Goal: Communication & Community: Answer question/provide support

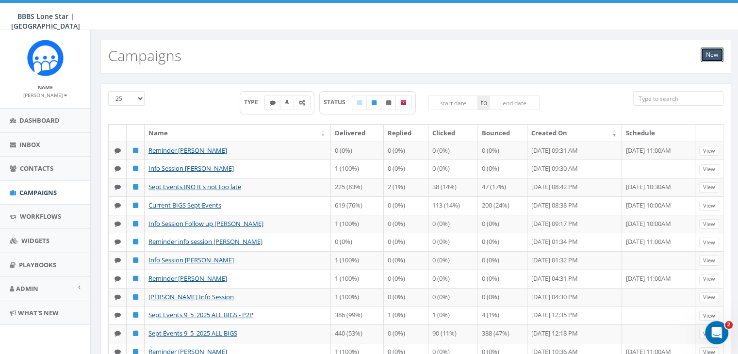
click at [709, 55] on link "New" at bounding box center [712, 55] width 23 height 15
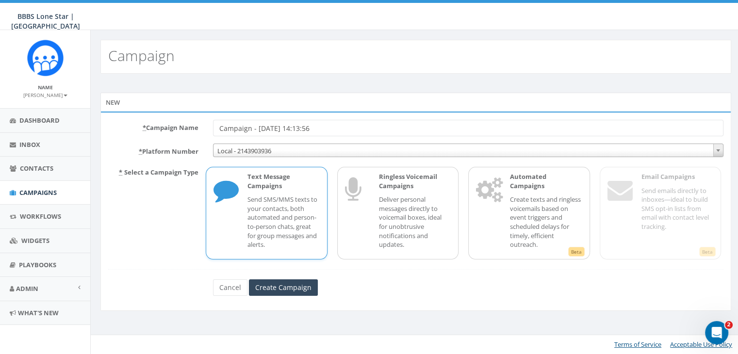
drag, startPoint x: 346, startPoint y: 128, endPoint x: 204, endPoint y: 126, distance: 142.2
click at [204, 126] on div "* Campaign Name Campaign - 09/11/2025, 14:13:56" at bounding box center [416, 128] width 630 height 17
type input "Schedule Interview [PERSON_NAME]"
click at [297, 284] on input "Create Campaign" at bounding box center [283, 288] width 69 height 17
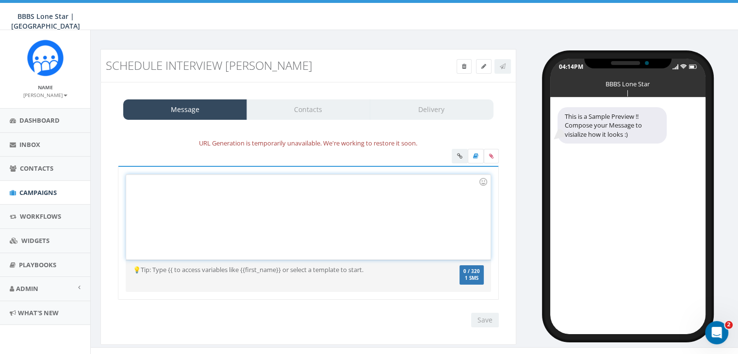
click at [165, 187] on div at bounding box center [308, 217] width 364 height 85
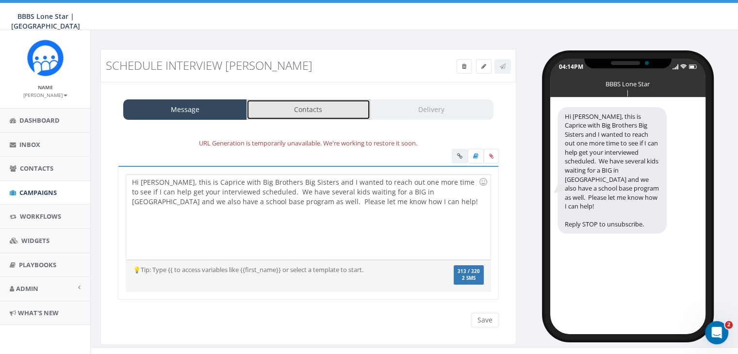
click at [307, 112] on link "Contacts" at bounding box center [309, 110] width 124 height 20
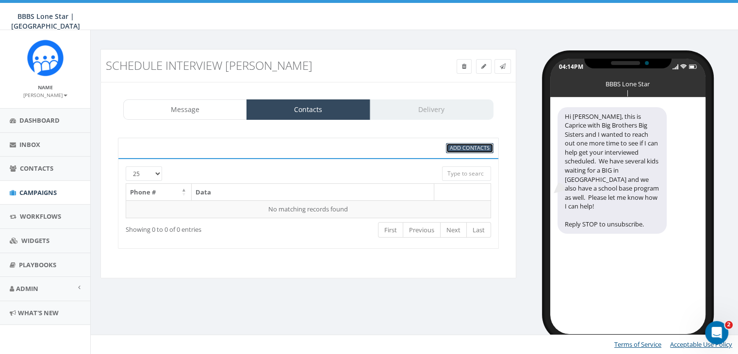
click at [477, 147] on span "Add Contacts" at bounding box center [470, 147] width 40 height 7
select select
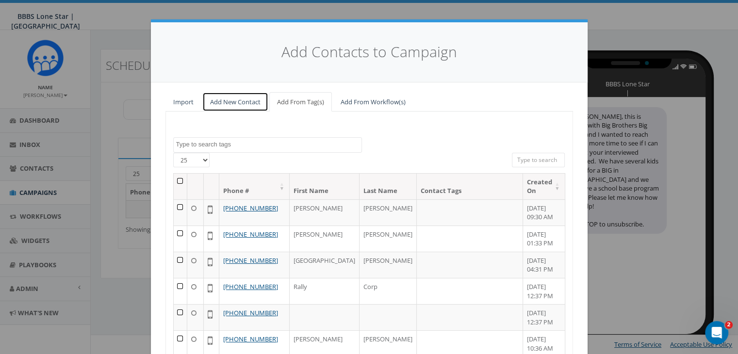
click at [240, 100] on link "Add New Contact" at bounding box center [235, 102] width 66 height 20
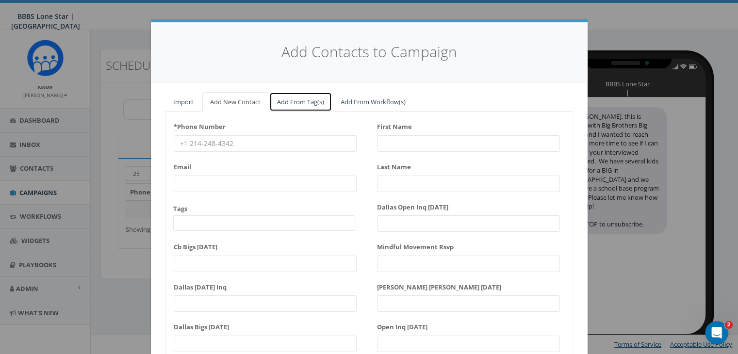
click at [285, 100] on link "Add From Tag(s)" at bounding box center [300, 102] width 63 height 20
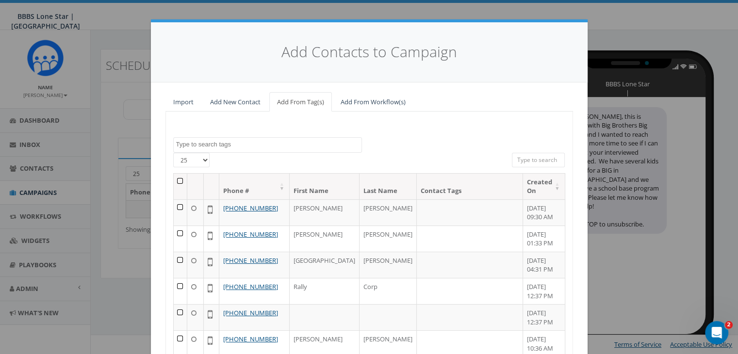
click at [534, 158] on input "search" at bounding box center [538, 160] width 53 height 15
paste input "(714) 928-7977"
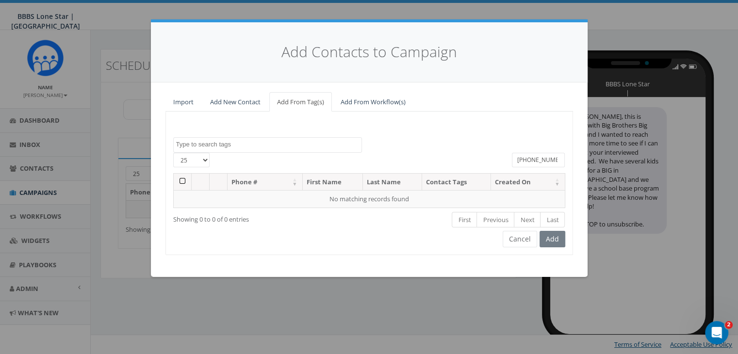
type input "(714) 928-7977"
click at [242, 99] on link "Add New Contact" at bounding box center [235, 102] width 66 height 20
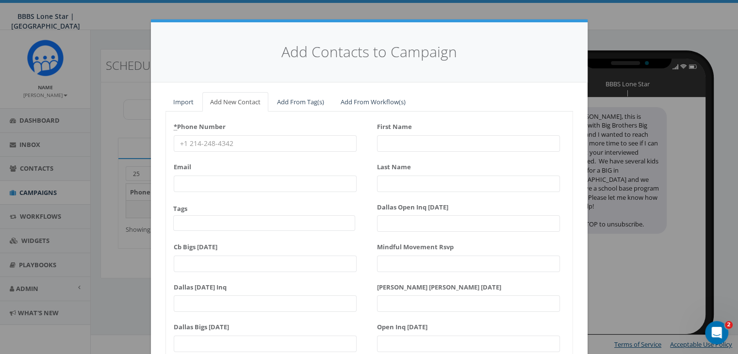
click at [220, 142] on input "* Phone Number" at bounding box center [265, 143] width 183 height 17
paste input "(714) 928-7977"
type input "(714) 928-7977"
click at [386, 140] on input "First Name" at bounding box center [468, 143] width 183 height 17
type input "A"
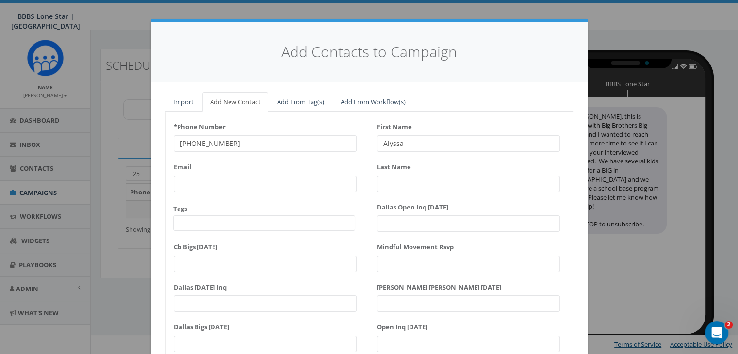
type input "Alyssa"
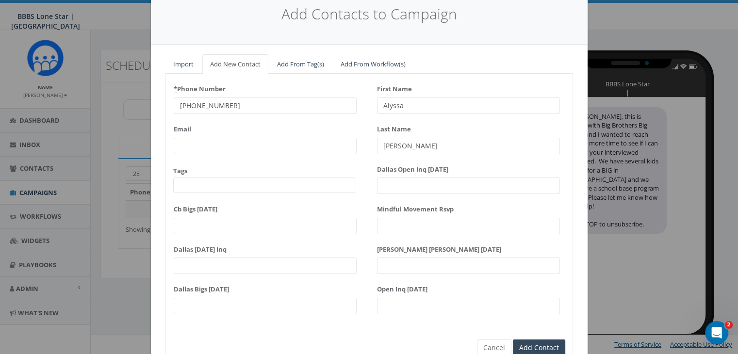
scroll to position [83, 0]
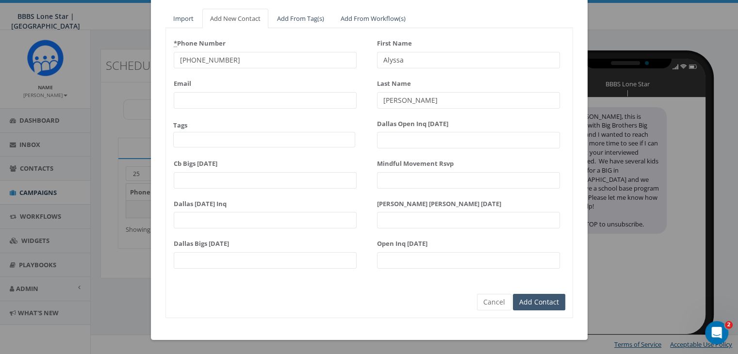
type input "Lee"
click at [547, 301] on input "Add Contact" at bounding box center [539, 302] width 52 height 17
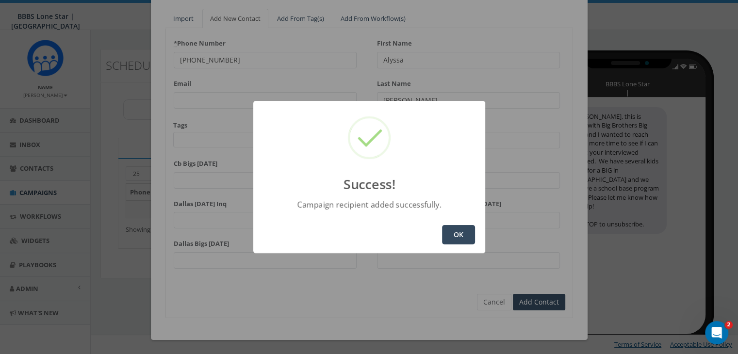
click at [465, 232] on button "OK" at bounding box center [458, 234] width 33 height 19
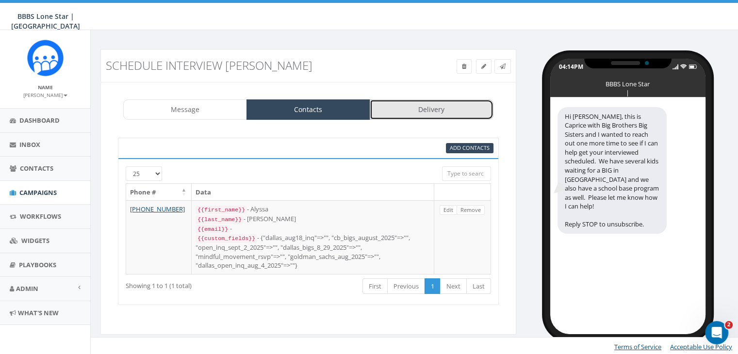
click at [452, 114] on link "Delivery" at bounding box center [432, 110] width 124 height 20
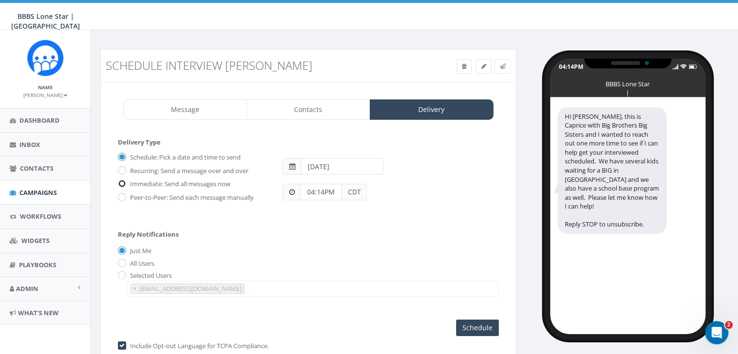
click at [121, 183] on input "Immediate: Send all messages now" at bounding box center [121, 185] width 6 height 6
radio input "true"
click at [481, 325] on input "Send Now" at bounding box center [476, 328] width 46 height 17
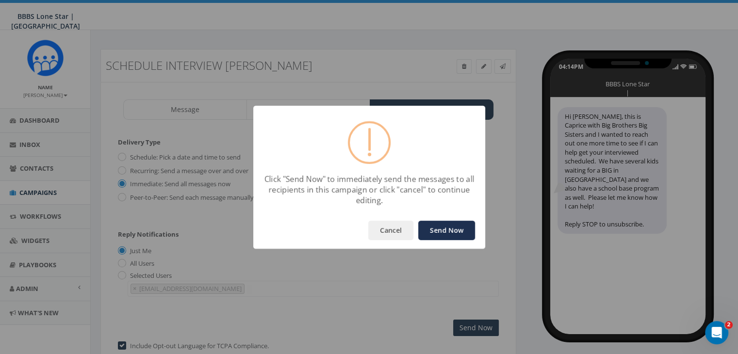
click at [445, 233] on button "Send Now" at bounding box center [446, 230] width 57 height 19
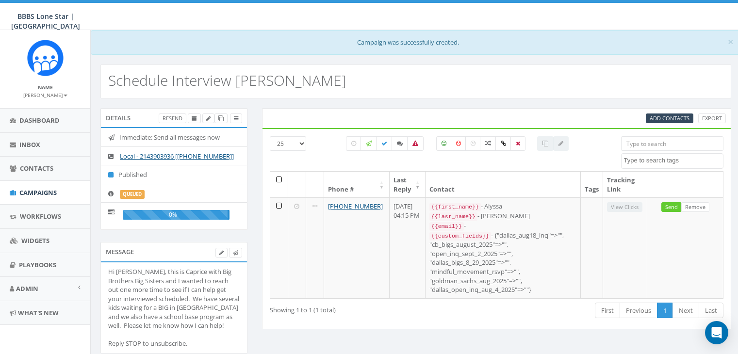
select select
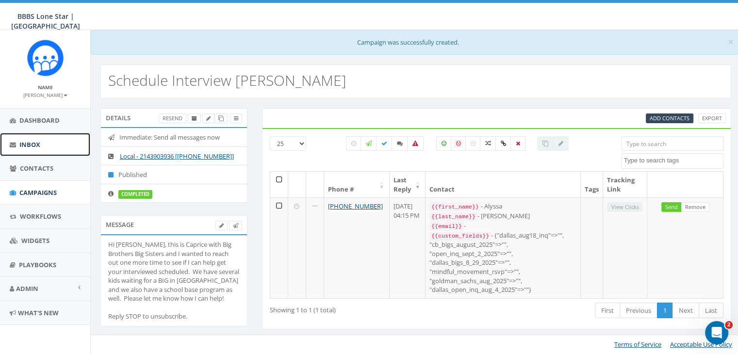
click at [31, 140] on span "Inbox" at bounding box center [29, 144] width 21 height 9
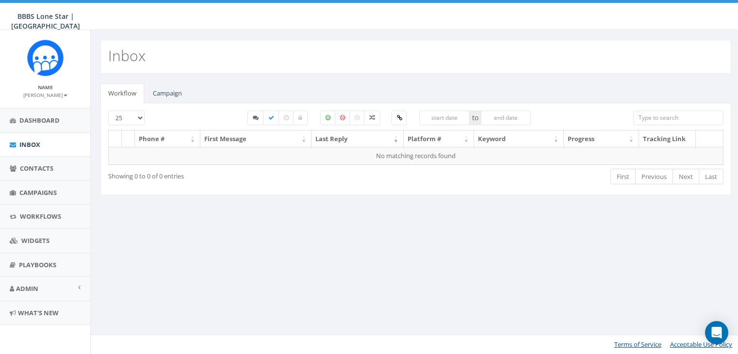
select select
click at [170, 93] on link "Campaign" at bounding box center [167, 93] width 45 height 20
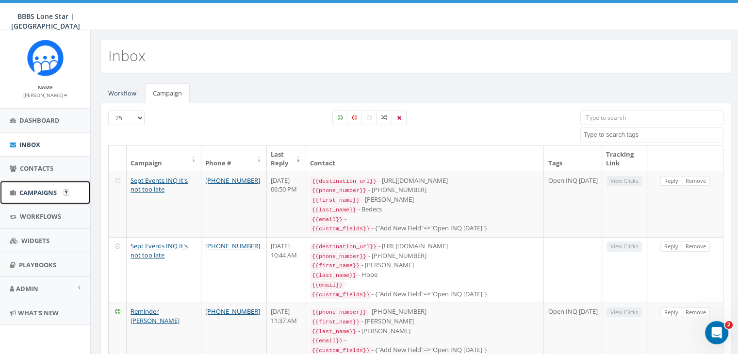
click at [33, 193] on span "Campaigns" at bounding box center [37, 192] width 37 height 9
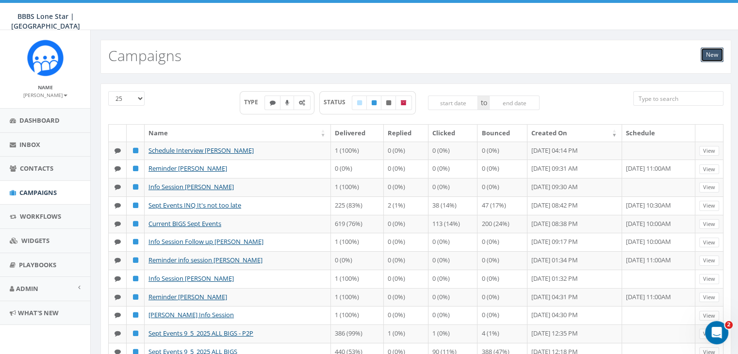
click at [716, 48] on link "New" at bounding box center [712, 55] width 23 height 15
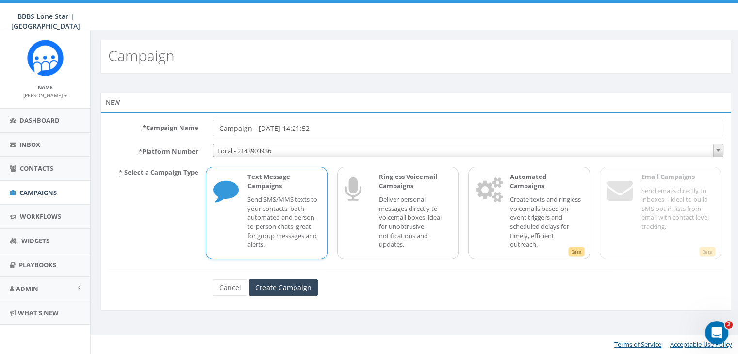
drag, startPoint x: 371, startPoint y: 127, endPoint x: 200, endPoint y: 128, distance: 170.9
click at [207, 121] on div "Campaign - 09/11/2025, 14:21:52" at bounding box center [468, 128] width 525 height 17
type input "schedule interview Hayden Pilcher"
click at [298, 284] on input "Create Campaign" at bounding box center [283, 288] width 69 height 17
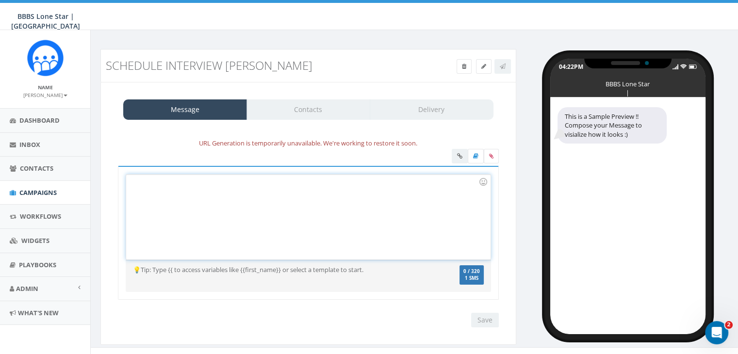
click at [232, 184] on div at bounding box center [308, 217] width 364 height 85
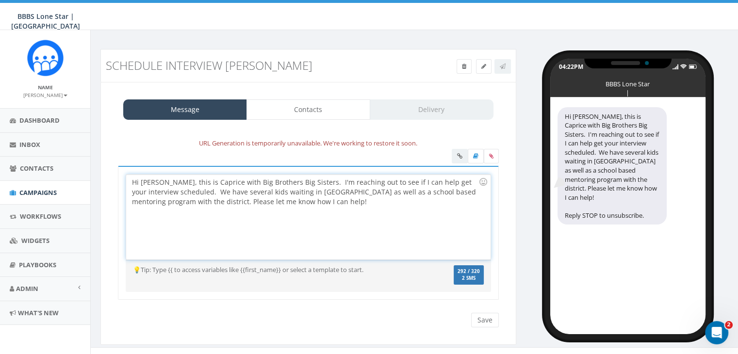
click at [286, 192] on div "Hi Hayden, this is Caprice with Big Brothers Big Sisters. I'm reaching out to s…" at bounding box center [308, 217] width 364 height 85
click at [356, 191] on div "Hi Hayden, this is Caprice with Big Brothers Big Sisters. I'm reaching out to s…" at bounding box center [308, 217] width 364 height 85
click at [470, 273] on label "306 / 320 2 SMS" at bounding box center [469, 276] width 30 height 20
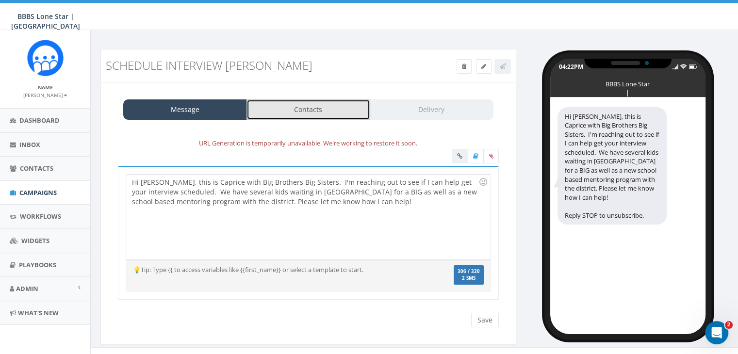
click at [330, 105] on link "Contacts" at bounding box center [309, 110] width 124 height 20
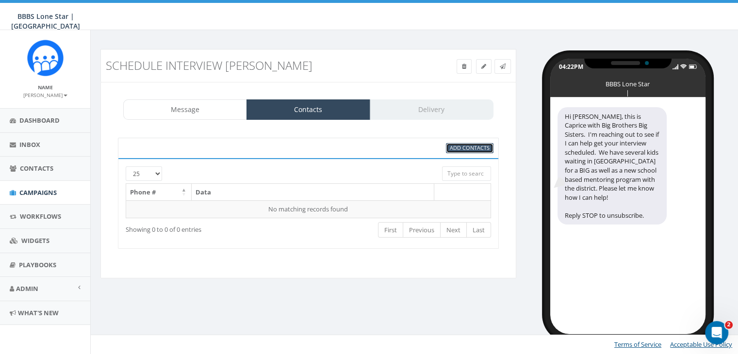
click at [478, 148] on span "Add Contacts" at bounding box center [470, 147] width 40 height 7
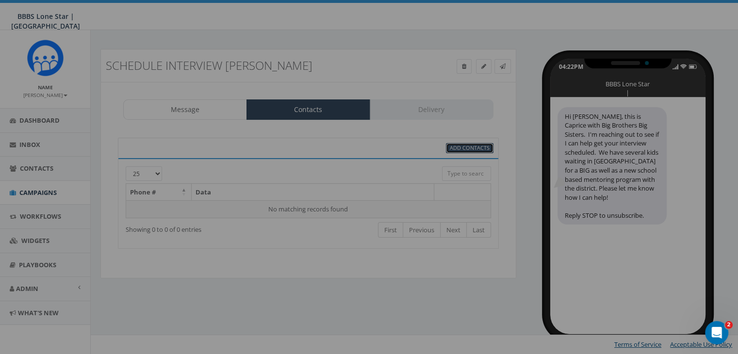
select select
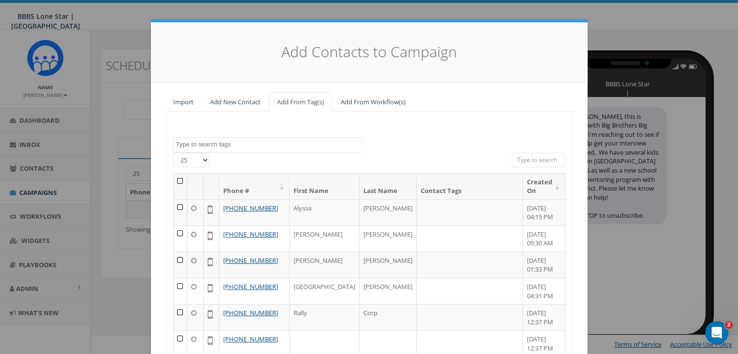
click at [525, 157] on input "search" at bounding box center [538, 160] width 53 height 15
paste input "(318) 426-2762"
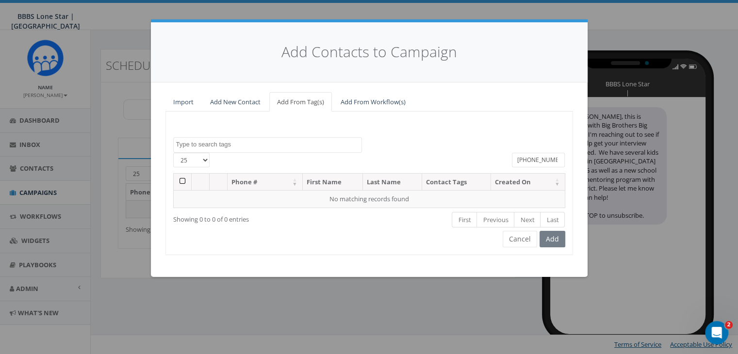
type input "(318) 426-2762"
click at [245, 100] on link "Add New Contact" at bounding box center [235, 102] width 66 height 20
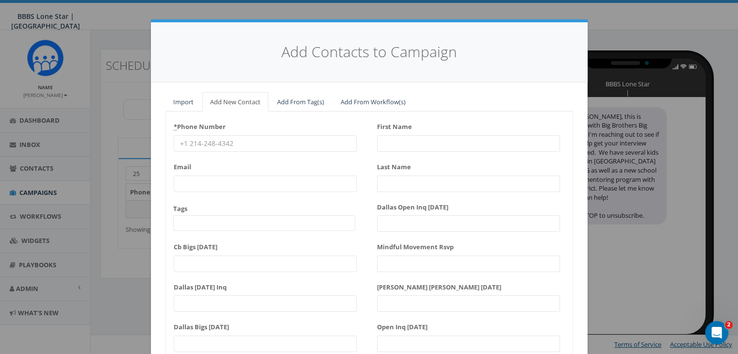
click at [230, 144] on input "* Phone Number" at bounding box center [265, 143] width 183 height 17
paste input "(318) 426-2762"
type input "(318) 426-2762"
click at [393, 143] on input "First Name" at bounding box center [468, 143] width 183 height 17
type input "[PERSON_NAME]"
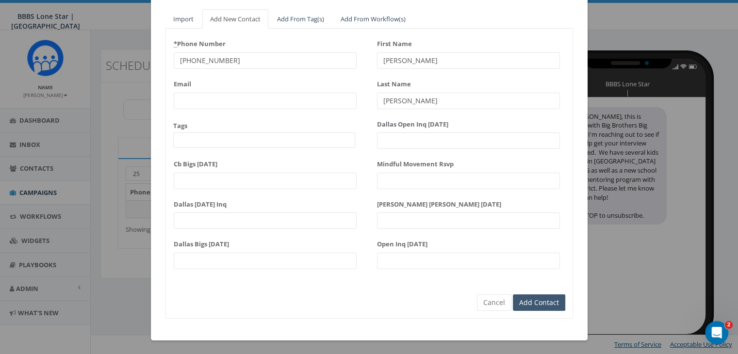
scroll to position [83, 0]
type input "[PERSON_NAME]"
click at [554, 296] on input "Add Contact" at bounding box center [539, 302] width 52 height 17
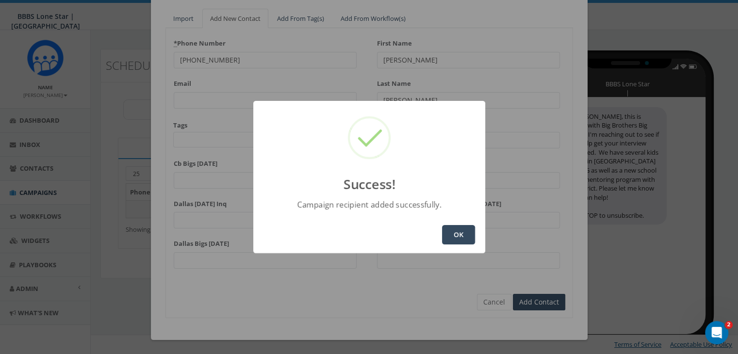
click at [464, 235] on button "OK" at bounding box center [458, 234] width 33 height 19
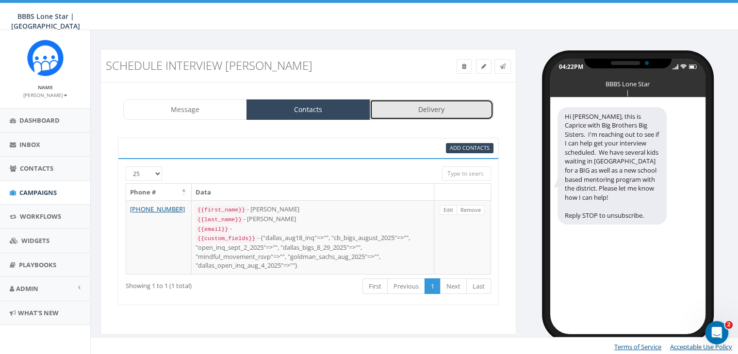
click at [423, 116] on link "Delivery" at bounding box center [432, 110] width 124 height 20
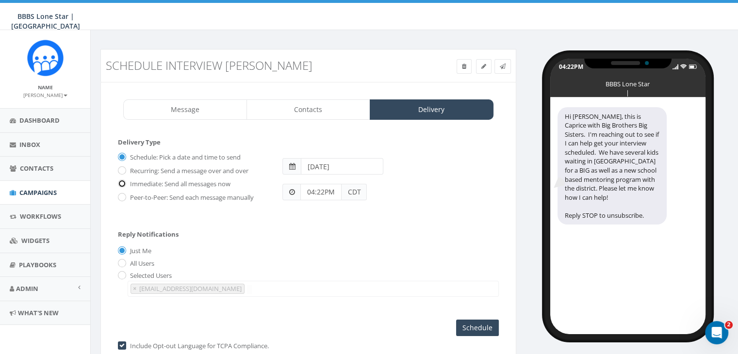
click at [122, 182] on input "Immediate: Send all messages now" at bounding box center [121, 185] width 6 height 6
radio input "true"
click at [464, 329] on input "Send Now" at bounding box center [476, 328] width 46 height 17
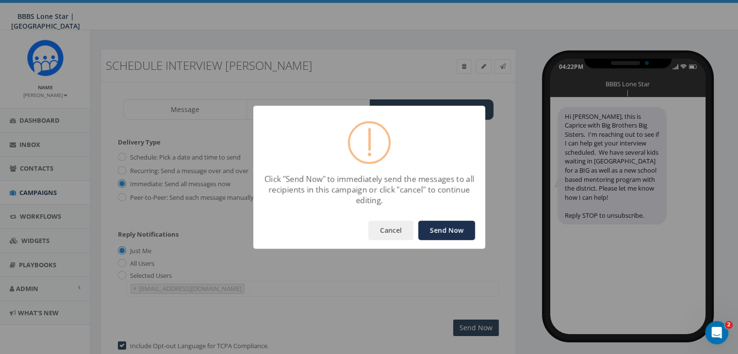
click at [440, 237] on button "Send Now" at bounding box center [446, 230] width 57 height 19
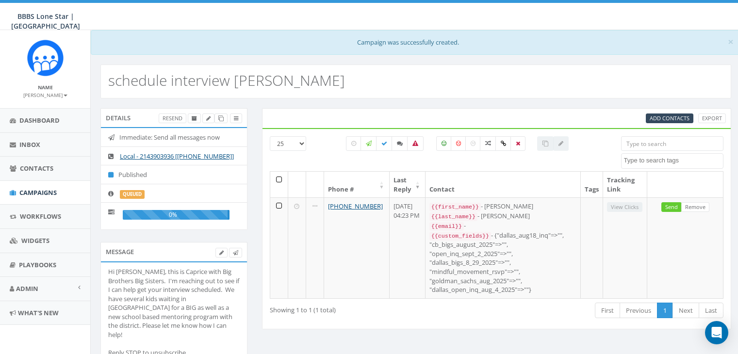
select select
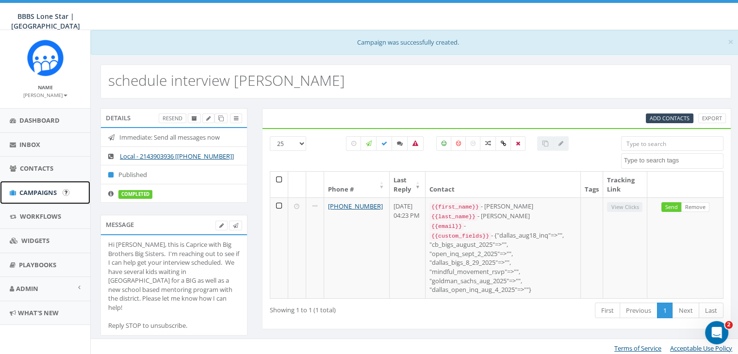
click at [47, 193] on span "Campaigns" at bounding box center [37, 192] width 37 height 9
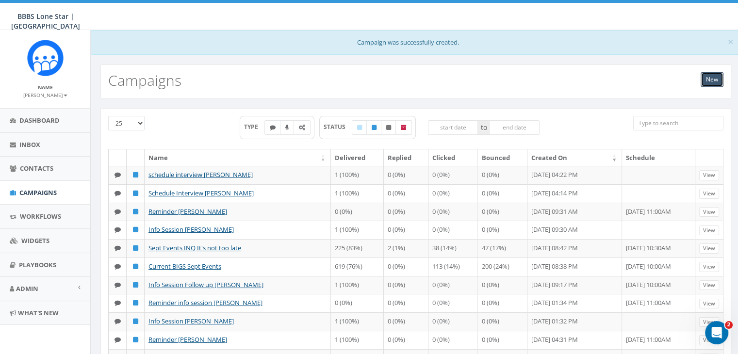
click at [711, 77] on link "New" at bounding box center [712, 79] width 23 height 15
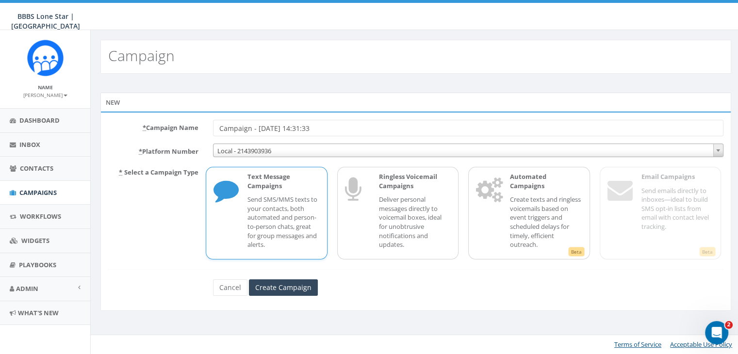
drag, startPoint x: 335, startPoint y: 121, endPoint x: 183, endPoint y: 123, distance: 152.4
click at [183, 123] on div "* Campaign Name Campaign - 09/11/2025, 14:31:33" at bounding box center [416, 128] width 630 height 17
type input "Schedule interview Anthony Sablan"
click at [260, 217] on p "Send SMS/MMS texts to your contacts, both automated and person-to-person chats,…" at bounding box center [284, 222] width 72 height 54
click at [280, 288] on input "Create Campaign" at bounding box center [283, 288] width 69 height 17
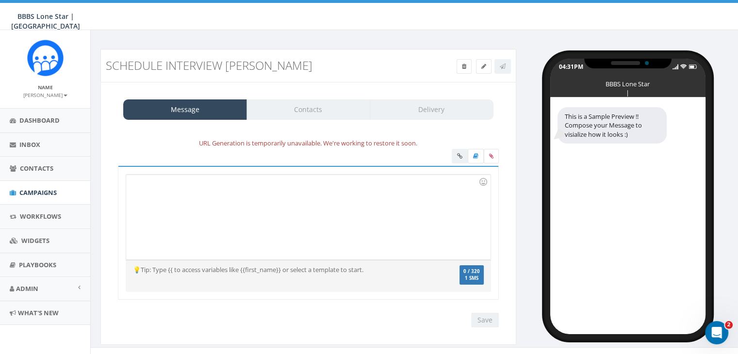
click at [176, 183] on div at bounding box center [308, 217] width 364 height 85
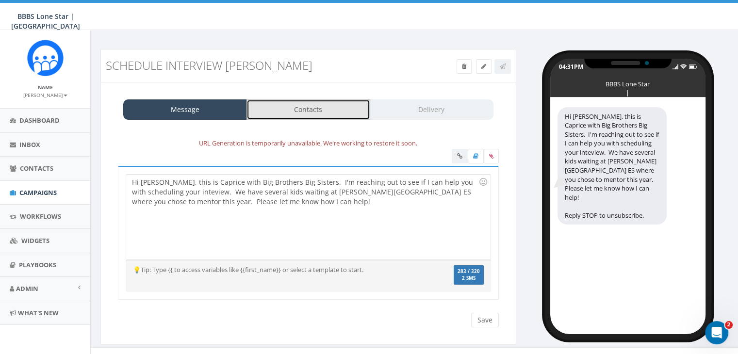
click at [315, 105] on link "Contacts" at bounding box center [309, 110] width 124 height 20
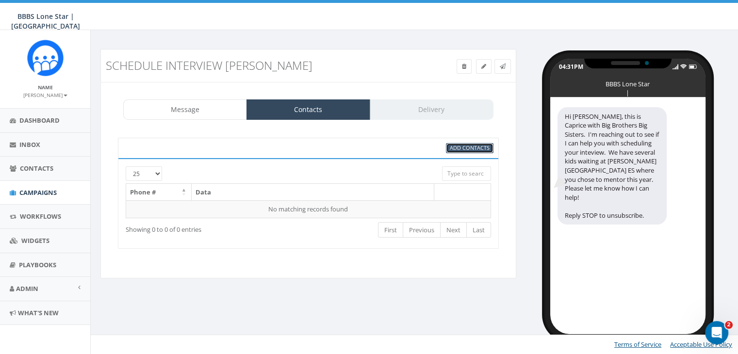
click at [461, 146] on span "Add Contacts" at bounding box center [470, 147] width 40 height 7
select select
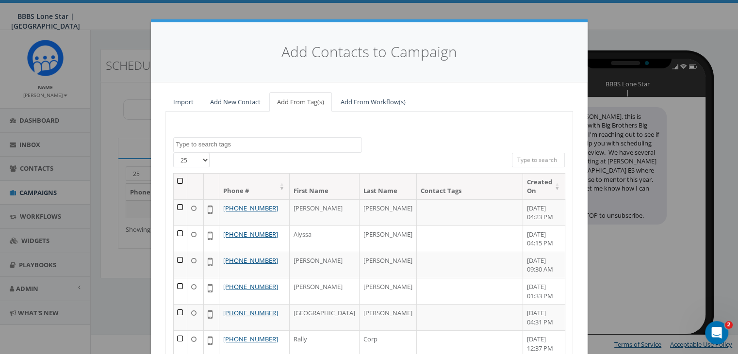
click at [518, 159] on input "search" at bounding box center [538, 160] width 53 height 15
paste input "[PHONE_NUMBER]"
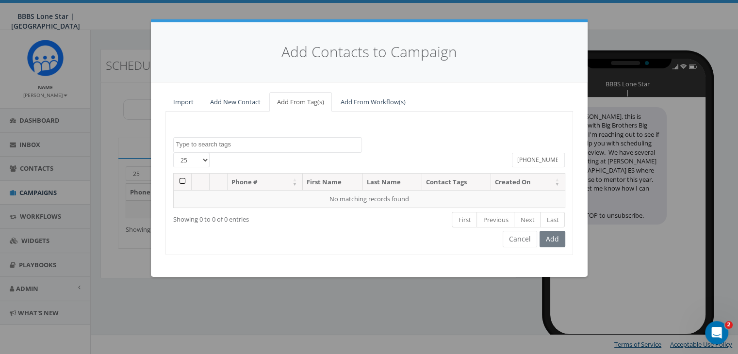
type input "[PHONE_NUMBER]"
click at [225, 102] on link "Add New Contact" at bounding box center [235, 102] width 66 height 20
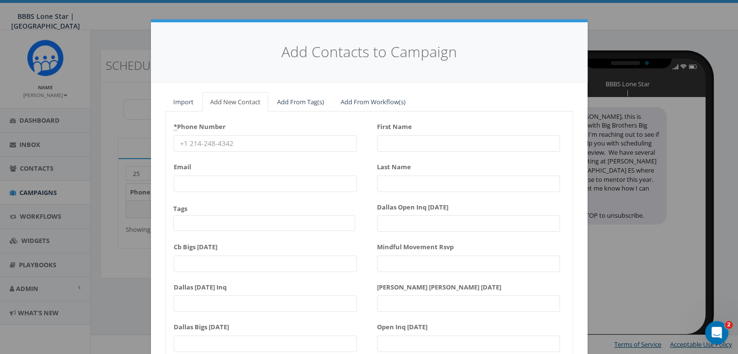
click at [177, 144] on input "* Phone Number" at bounding box center [265, 143] width 183 height 17
paste input "[PHONE_NUMBER]"
type input "[PHONE_NUMBER]"
click at [396, 144] on input "First Name" at bounding box center [468, 143] width 183 height 17
type input "[PERSON_NAME]"
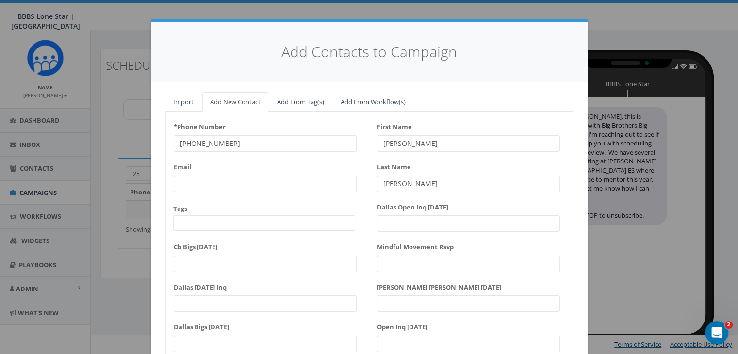
scroll to position [83, 0]
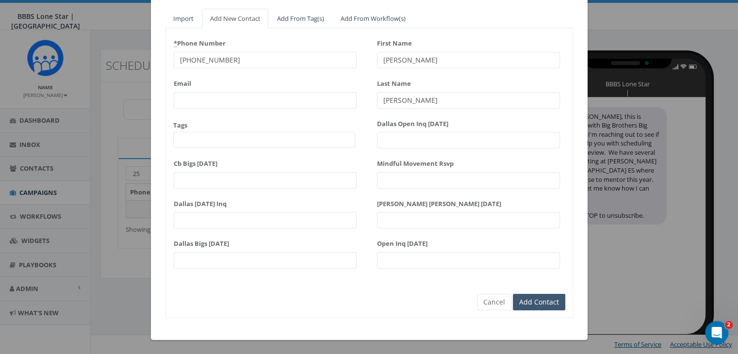
type input "[PERSON_NAME]"
click at [532, 303] on input "Add Contact" at bounding box center [539, 302] width 52 height 17
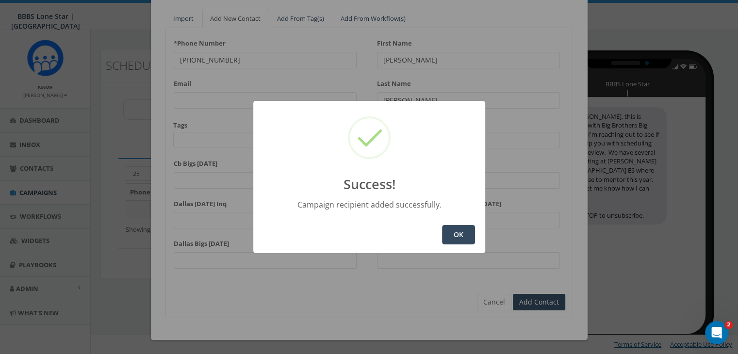
click at [463, 231] on button "OK" at bounding box center [458, 234] width 33 height 19
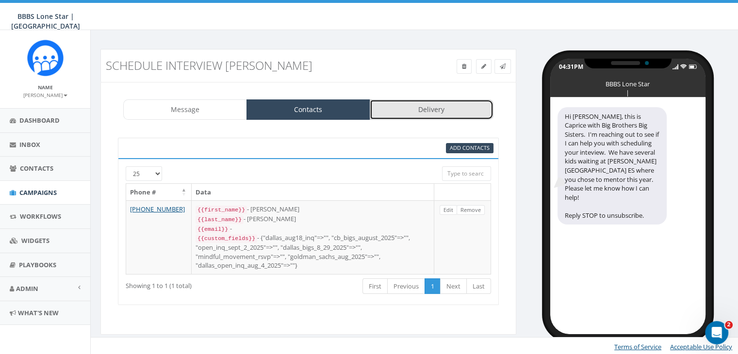
click at [443, 103] on link "Delivery" at bounding box center [432, 110] width 124 height 20
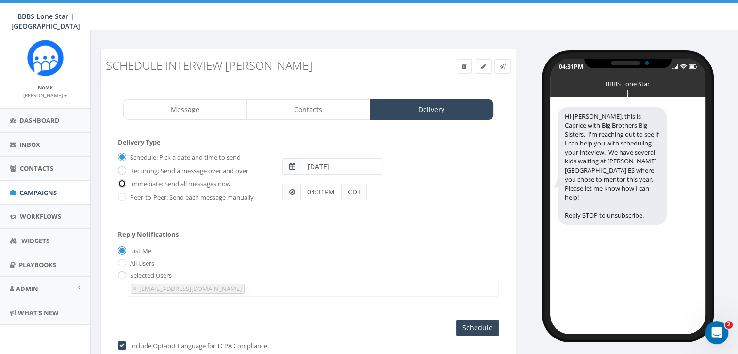
click at [123, 183] on input "Immediate: Send all messages now" at bounding box center [121, 185] width 6 height 6
radio input "true"
click at [486, 321] on input "Send Now" at bounding box center [476, 328] width 46 height 17
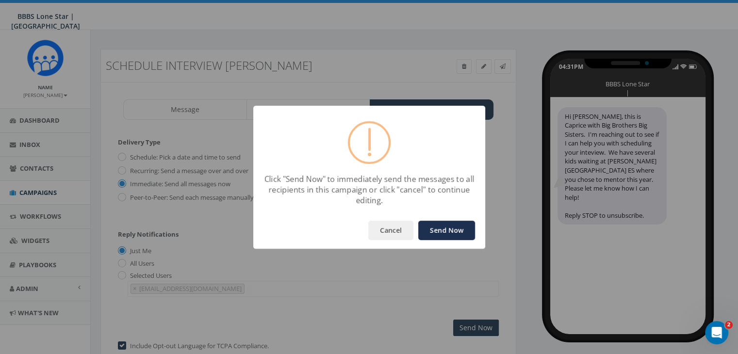
click at [456, 233] on button "Send Now" at bounding box center [446, 230] width 57 height 19
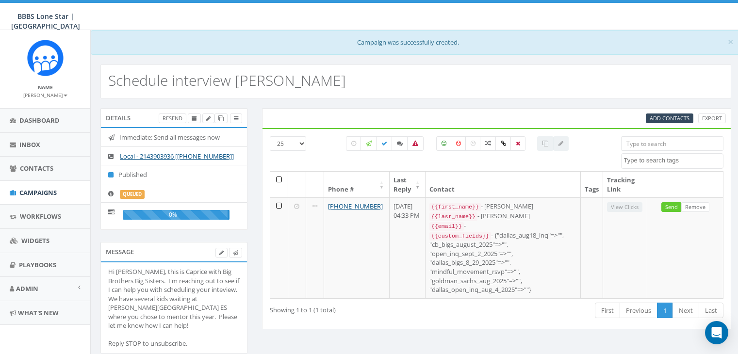
select select
click at [42, 187] on link "Campaigns" at bounding box center [45, 193] width 90 height 24
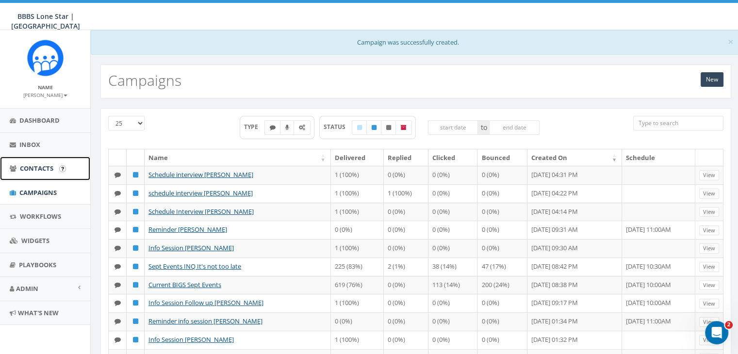
click at [33, 170] on span "Contacts" at bounding box center [36, 168] width 33 height 9
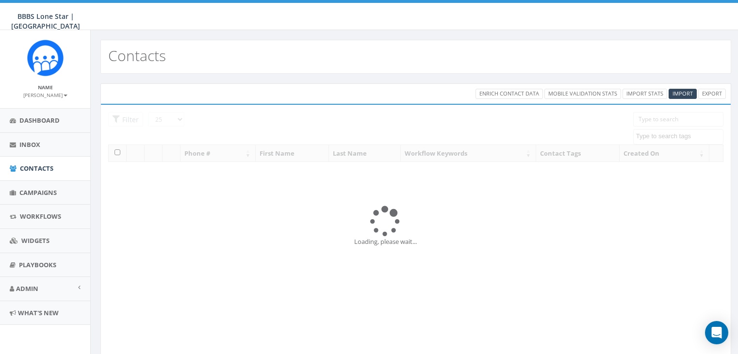
select select
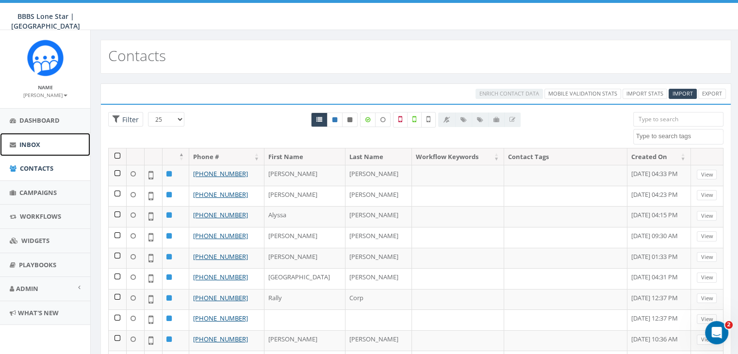
click at [30, 144] on span "Inbox" at bounding box center [29, 144] width 21 height 9
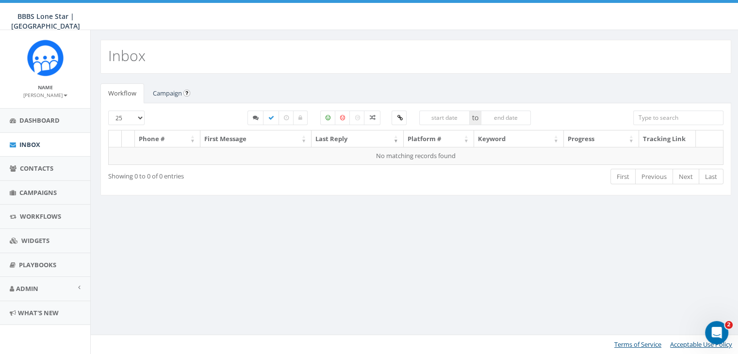
click at [183, 90] on input "image" at bounding box center [186, 93] width 7 height 7
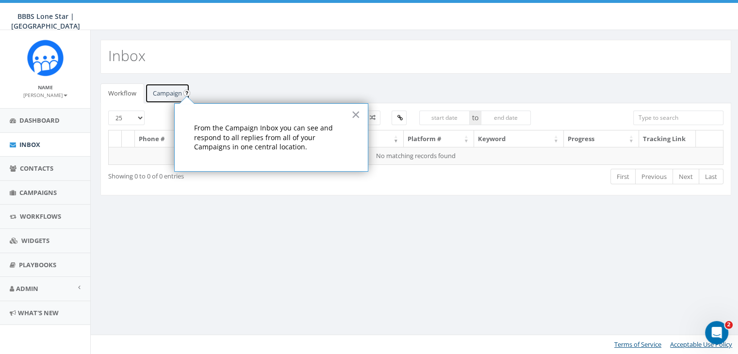
click at [167, 90] on link "Campaign" at bounding box center [167, 93] width 45 height 20
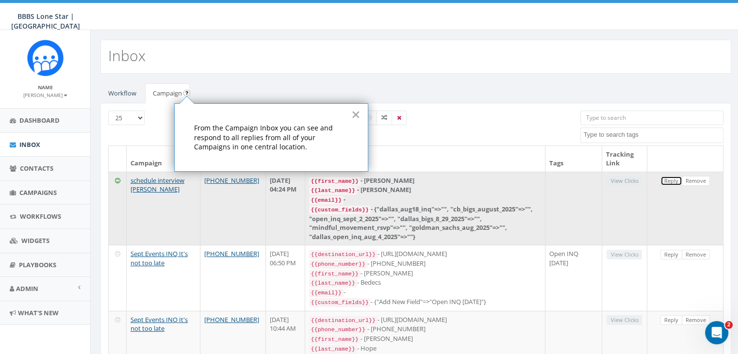
click at [675, 180] on link "Reply" at bounding box center [672, 181] width 22 height 10
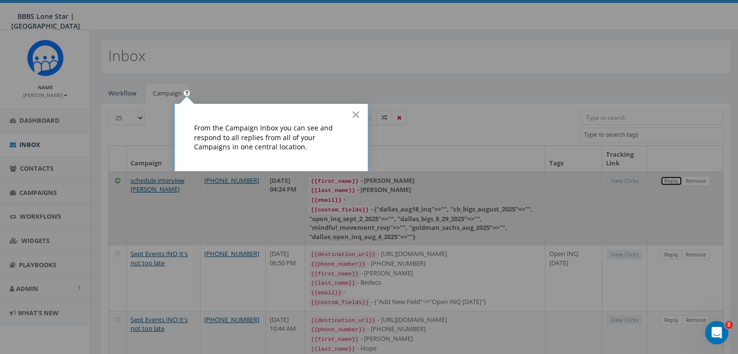
select select
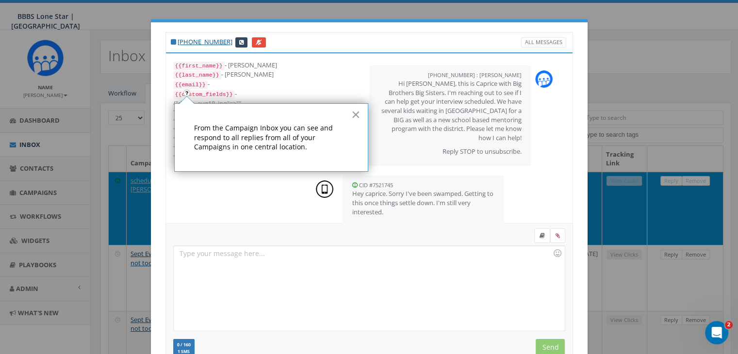
scroll to position [15, 0]
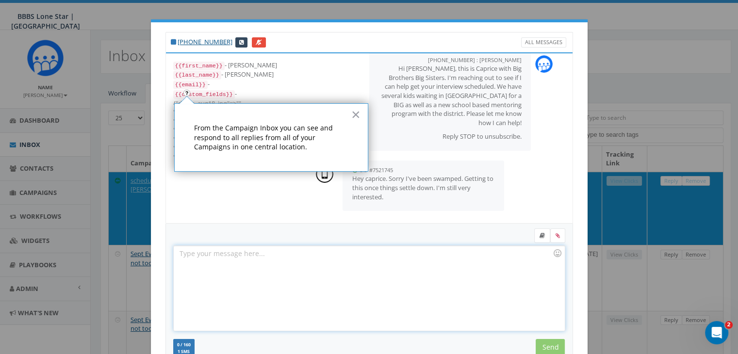
click at [402, 278] on div at bounding box center [369, 288] width 391 height 85
click at [356, 114] on button "×" at bounding box center [355, 115] width 9 height 16
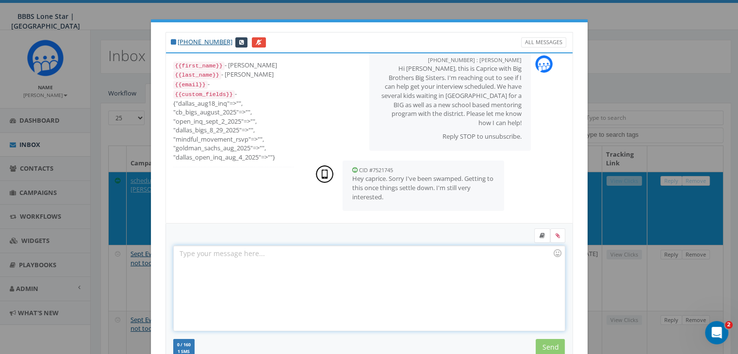
click at [257, 253] on div at bounding box center [369, 288] width 391 height 85
click at [540, 233] on icon at bounding box center [542, 236] width 5 height 6
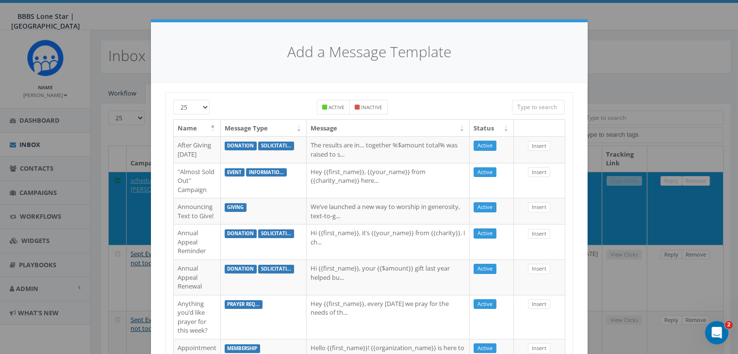
click at [528, 106] on input "search" at bounding box center [538, 107] width 53 height 15
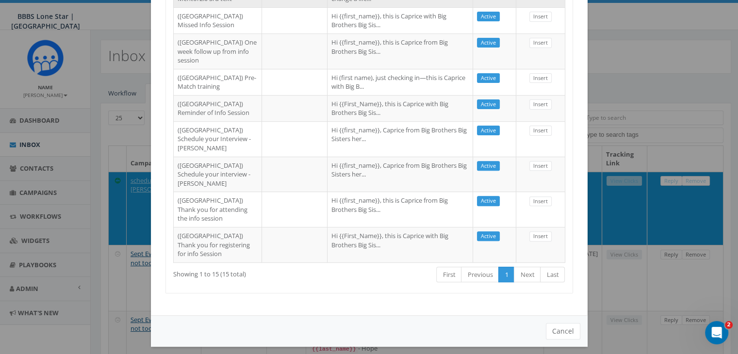
scroll to position [340, 0]
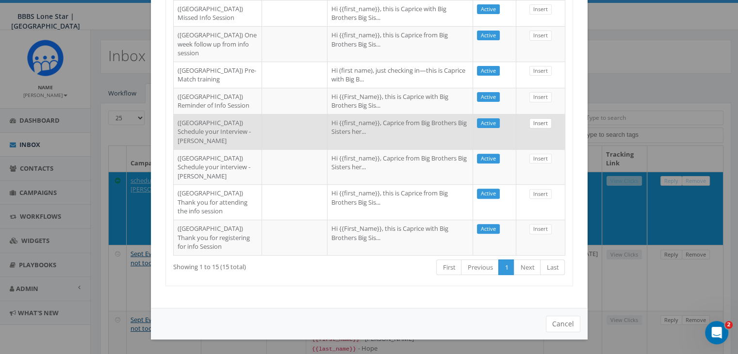
type input "[GEOGRAPHIC_DATA]"
click at [530, 129] on link "Insert" at bounding box center [541, 123] width 22 height 10
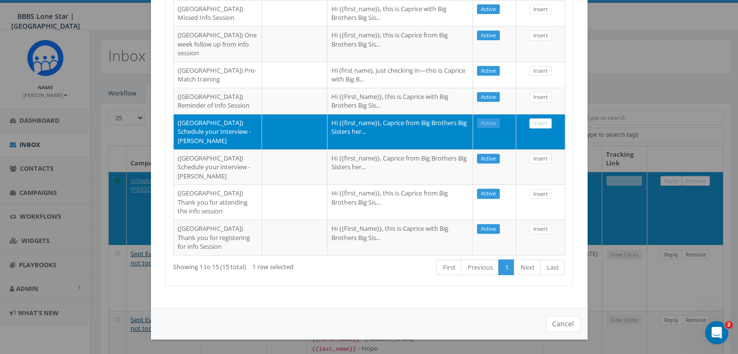
select select
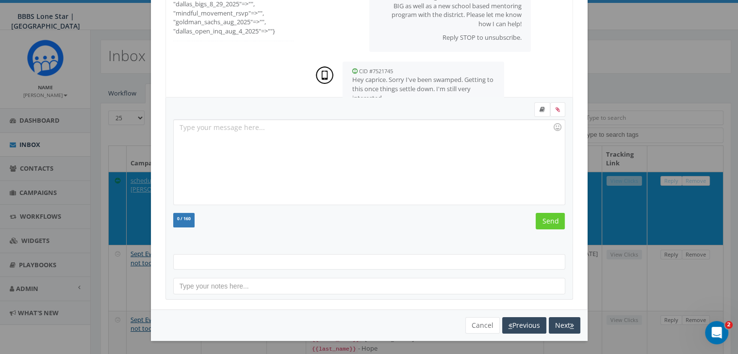
scroll to position [15, 0]
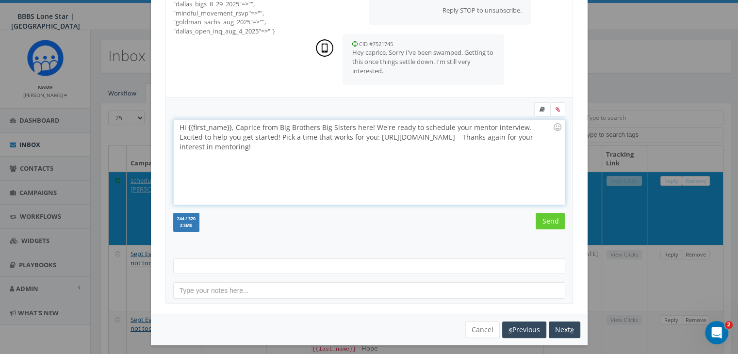
click at [227, 125] on div "Hi {{first_name}}, Caprice from Big Brothers Big Sisters here! We're ready to s…" at bounding box center [369, 162] width 391 height 85
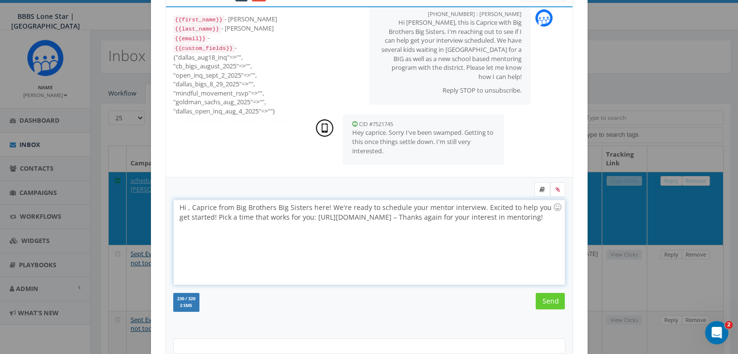
scroll to position [29, 0]
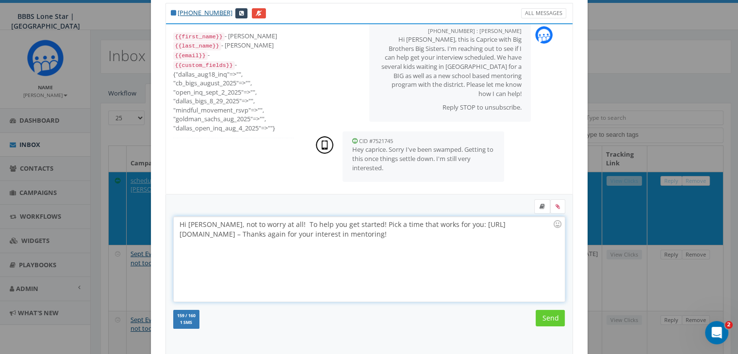
click at [299, 233] on div "Hi [PERSON_NAME], not to worry at all! To help you get started! Pick a time tha…" at bounding box center [369, 259] width 391 height 85
click at [548, 319] on input "Send" at bounding box center [550, 318] width 29 height 17
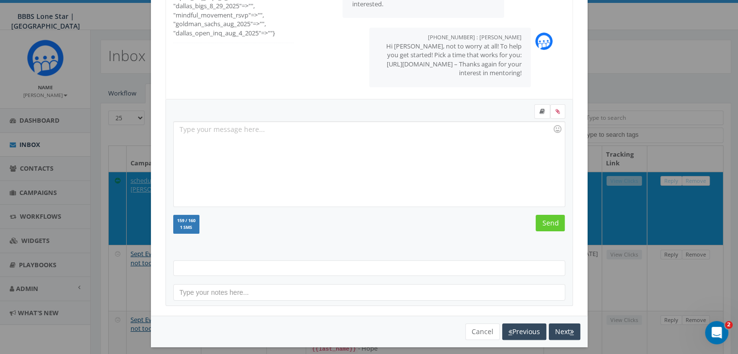
scroll to position [130, 0]
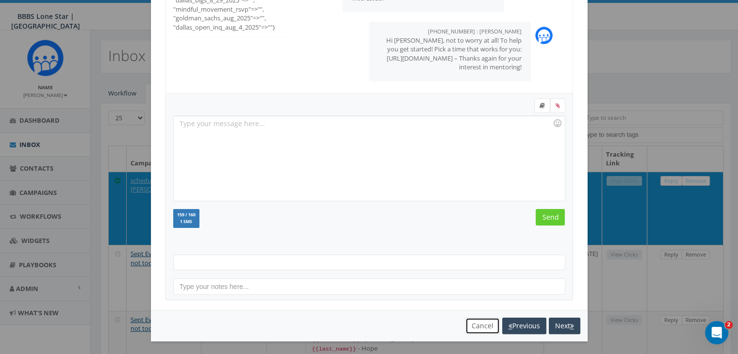
click at [468, 321] on button "Cancel" at bounding box center [482, 326] width 34 height 17
